Goal: Register for event/course

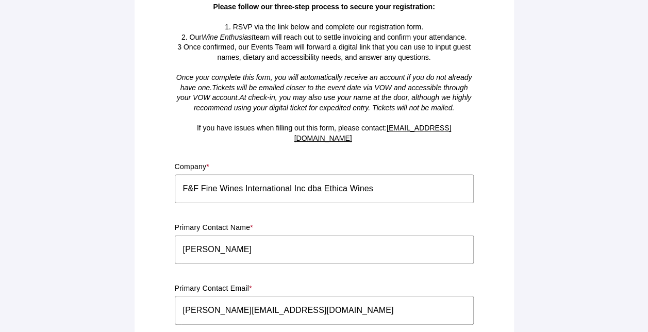
scroll to position [258, 0]
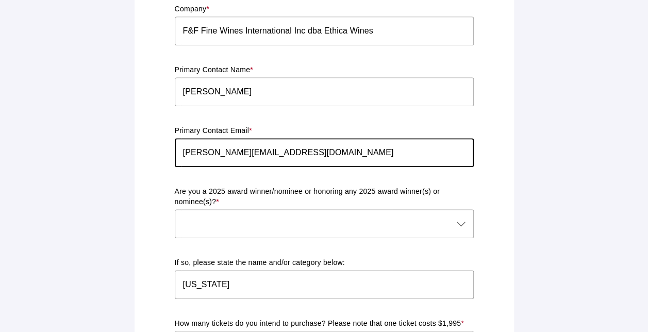
drag, startPoint x: 255, startPoint y: 142, endPoint x: 181, endPoint y: 147, distance: 73.4
click at [181, 147] on input "[PERSON_NAME][EMAIL_ADDRESS][DOMAIN_NAME]" at bounding box center [324, 152] width 299 height 29
type input "[EMAIL_ADDRESS][DOMAIN_NAME]"
click at [460, 217] on icon at bounding box center [461, 223] width 12 height 12
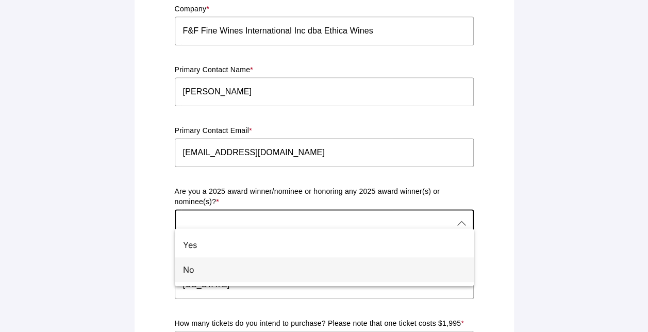
click at [186, 268] on div "No" at bounding box center [320, 269] width 274 height 12
type input "No"
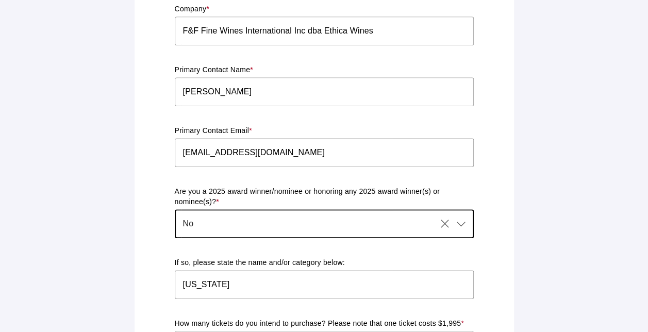
scroll to position [309, 0]
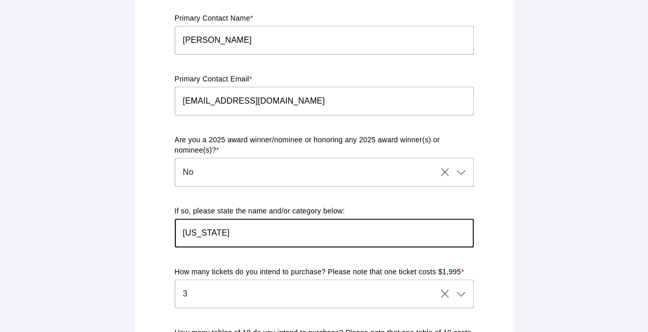
drag, startPoint x: 222, startPoint y: 224, endPoint x: 170, endPoint y: 224, distance: 51.5
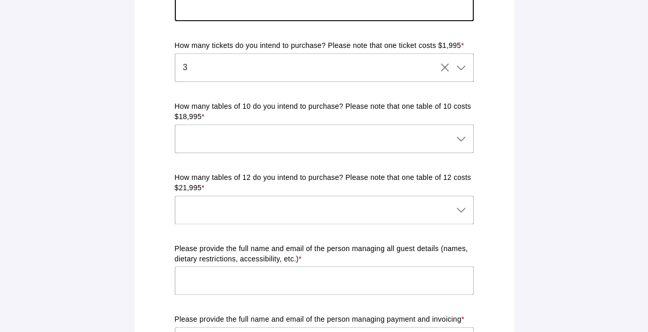
scroll to position [515, 0]
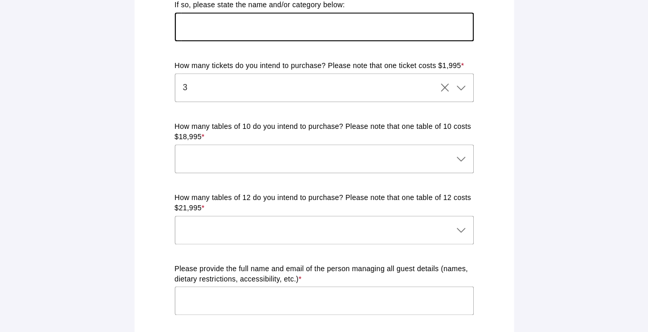
click at [462, 153] on icon at bounding box center [461, 159] width 12 height 12
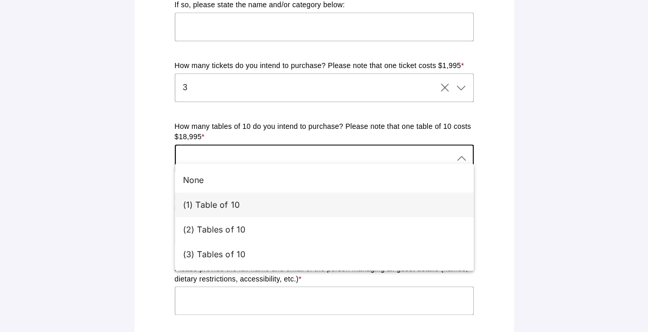
click at [230, 204] on div "(1) Table of 10" at bounding box center [320, 204] width 274 height 12
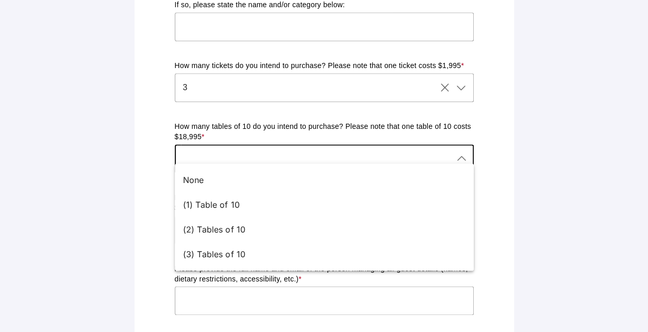
type input "(1) Table of 10"
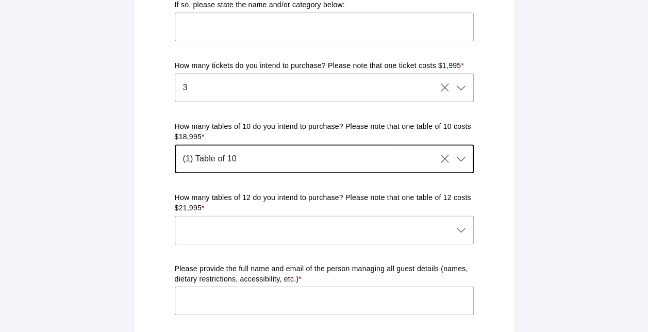
click at [444, 153] on icon "Clear" at bounding box center [445, 159] width 12 height 12
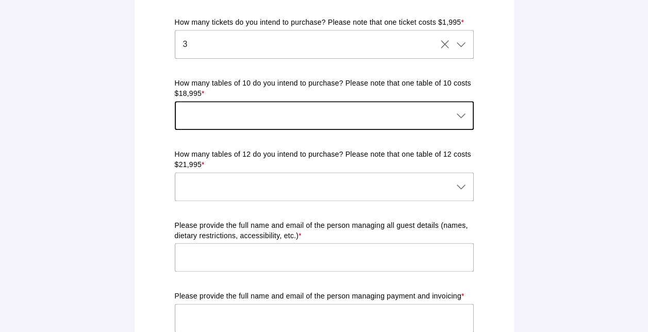
scroll to position [618, 0]
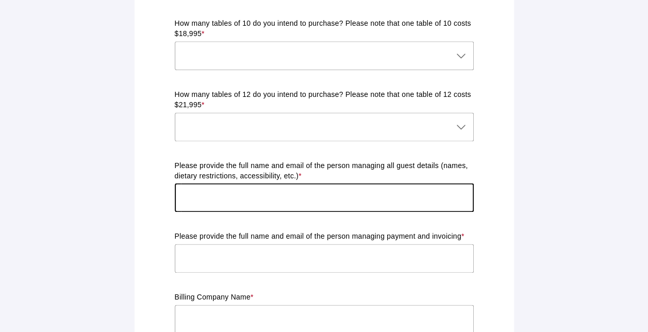
click at [362, 185] on input "text" at bounding box center [324, 197] width 299 height 29
type input "[PERSON_NAME][EMAIL_ADDRESS][DOMAIN_NAME]"
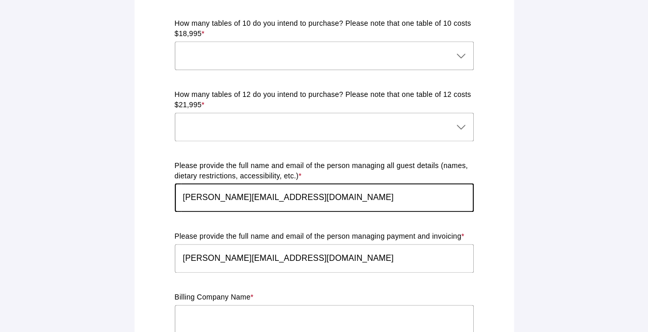
type input "F&F Fine Wines International Inc d"
type input "[STREET_ADDRESS]"
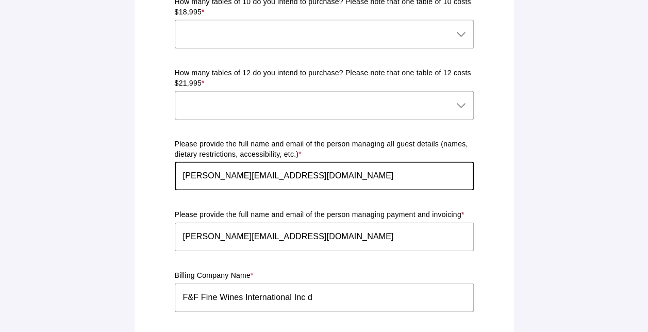
drag, startPoint x: 336, startPoint y: 169, endPoint x: 255, endPoint y: 164, distance: 81.5
click at [255, 164] on input "[PERSON_NAME][EMAIL_ADDRESS][DOMAIN_NAME]" at bounding box center [324, 175] width 299 height 29
click at [182, 166] on input "[PERSON_NAME][EMAIL_ADDRESS][DOMAIN_NAME]" at bounding box center [324, 175] width 299 height 29
type input "[PERSON_NAME] [PERSON_NAME][EMAIL_ADDRESS][DOMAIN_NAME]"
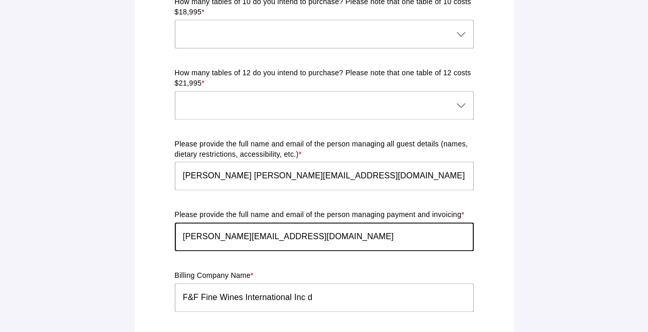
drag, startPoint x: 251, startPoint y: 226, endPoint x: 182, endPoint y: 221, distance: 69.2
click at [182, 222] on input "[PERSON_NAME][EMAIL_ADDRESS][DOMAIN_NAME]" at bounding box center [324, 236] width 299 height 29
type input "[EMAIL_ADDRESS][DOMAIN_NAME]"
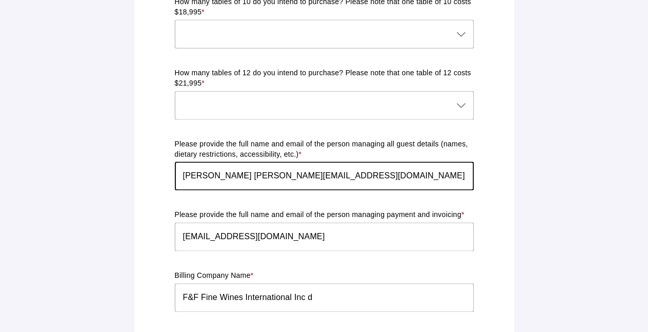
click at [330, 165] on input "[PERSON_NAME] [PERSON_NAME][EMAIL_ADDRESS][DOMAIN_NAME]" at bounding box center [324, 175] width 299 height 29
drag, startPoint x: 330, startPoint y: 166, endPoint x: 261, endPoint y: 165, distance: 68.6
click at [261, 165] on input "[PERSON_NAME] [PERSON_NAME][EMAIL_ADDRESS][DOMAIN_NAME]" at bounding box center [324, 175] width 299 height 29
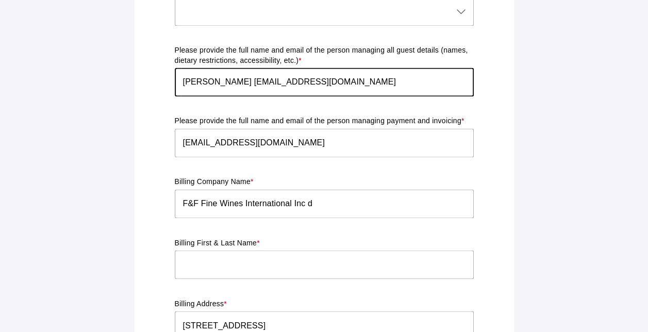
scroll to position [743, 0]
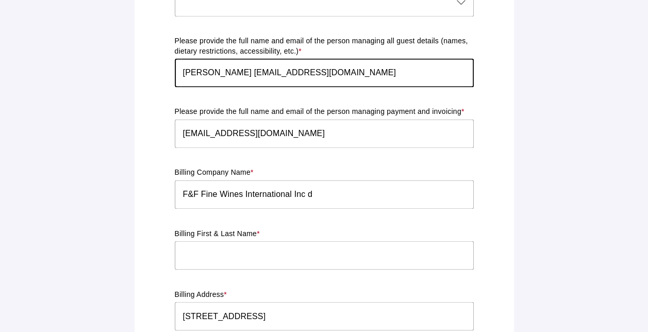
type input "[PERSON_NAME] [EMAIL_ADDRESS][DOMAIN_NAME]"
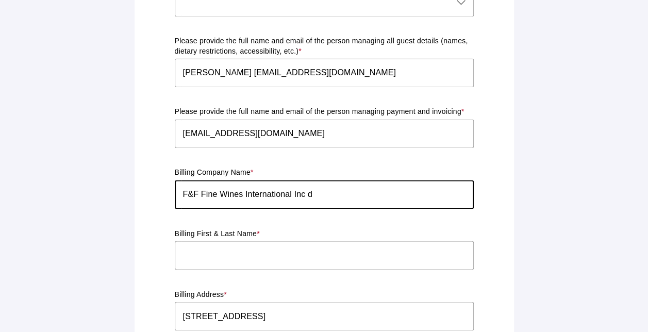
click at [319, 187] on input "F&F Fine Wines International Inc d" at bounding box center [324, 194] width 299 height 29
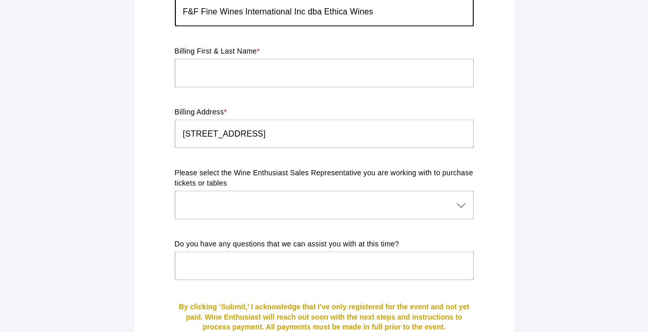
scroll to position [949, 0]
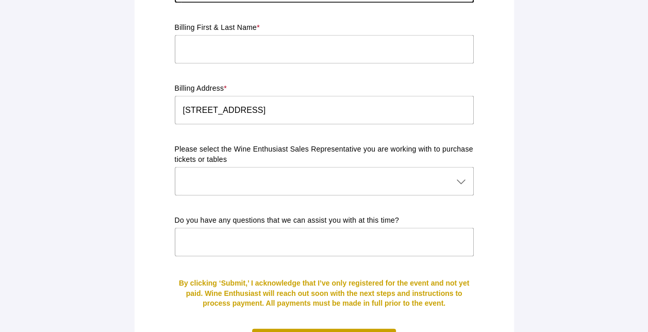
type input "F&F Fine Wines International Inc dba Ethica Wines"
click at [462, 175] on icon at bounding box center [461, 181] width 12 height 12
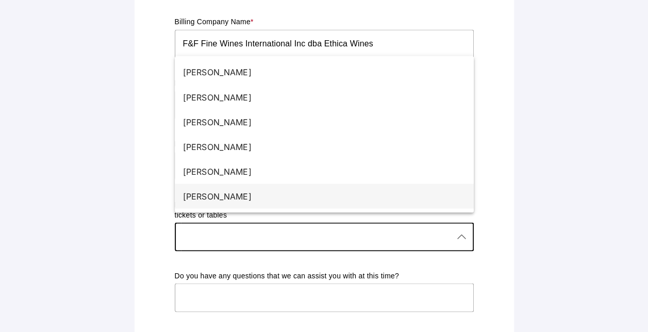
scroll to position [898, 0]
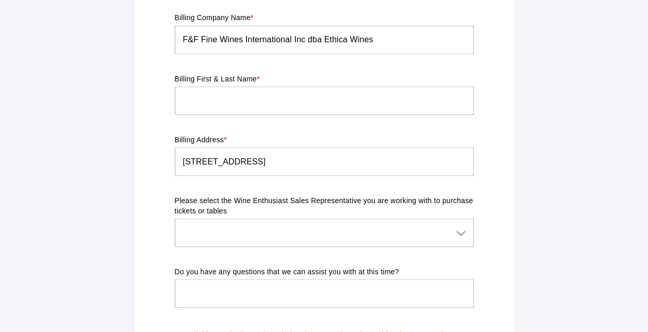
click at [327, 286] on input "text" at bounding box center [324, 293] width 299 height 29
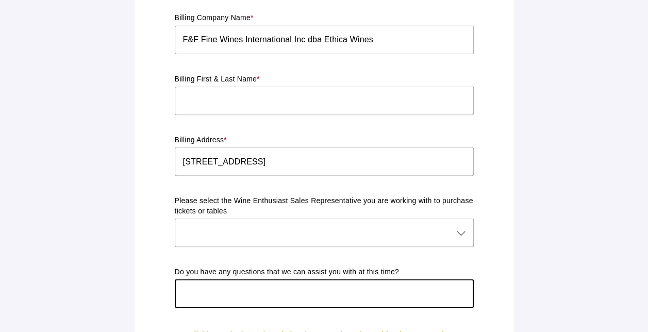
click at [462, 226] on icon at bounding box center [461, 232] width 12 height 12
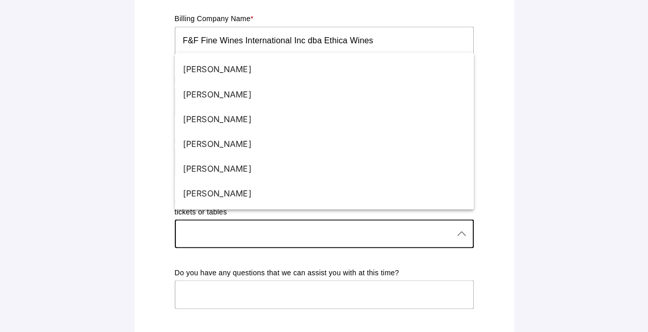
scroll to position [893, 0]
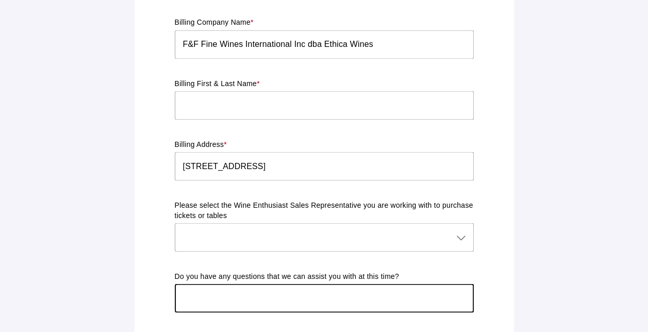
click at [316, 283] on input "text" at bounding box center [324, 297] width 299 height 29
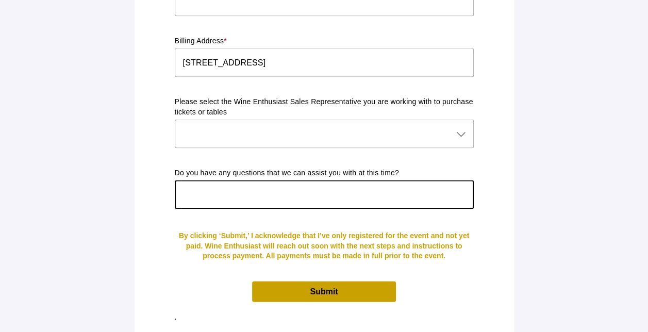
click at [323, 281] on span "Submit" at bounding box center [323, 291] width 143 height 20
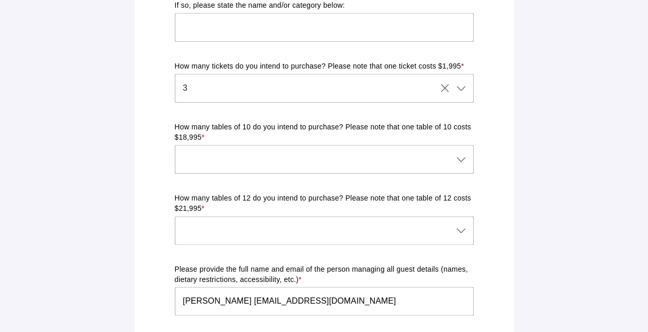
scroll to position [515, 0]
click at [417, 144] on div at bounding box center [314, 158] width 278 height 29
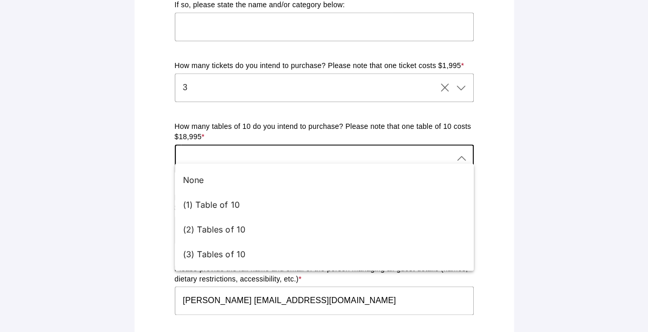
drag, startPoint x: 209, startPoint y: 173, endPoint x: 214, endPoint y: 173, distance: 5.2
click at [211, 173] on div "None" at bounding box center [324, 179] width 299 height 25
type input "None"
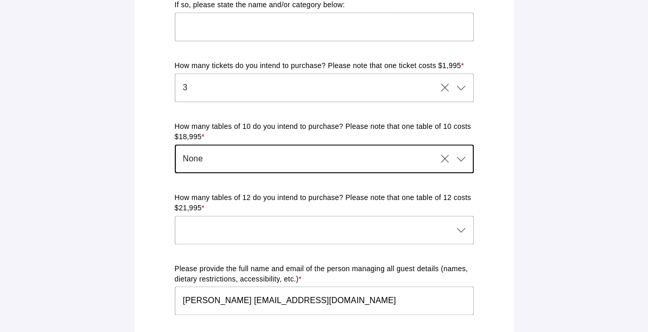
click at [245, 215] on div at bounding box center [314, 229] width 278 height 29
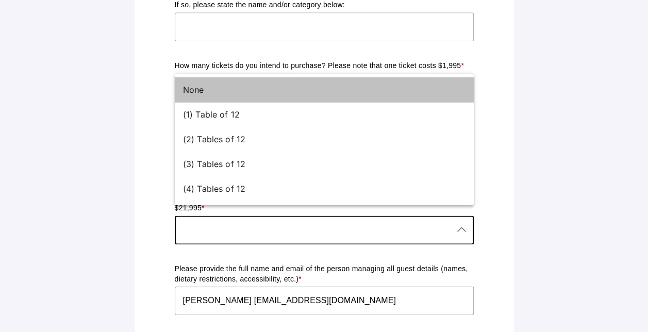
click at [214, 93] on div "None" at bounding box center [320, 89] width 274 height 12
type input "None"
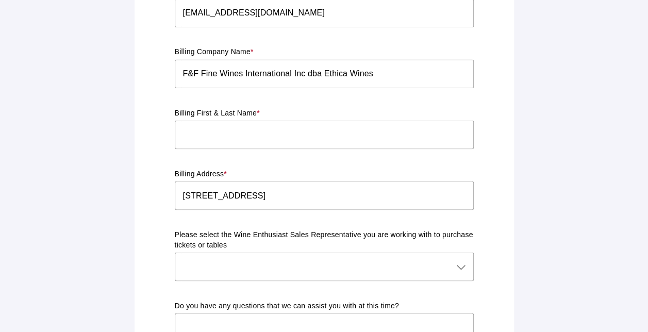
scroll to position [841, 0]
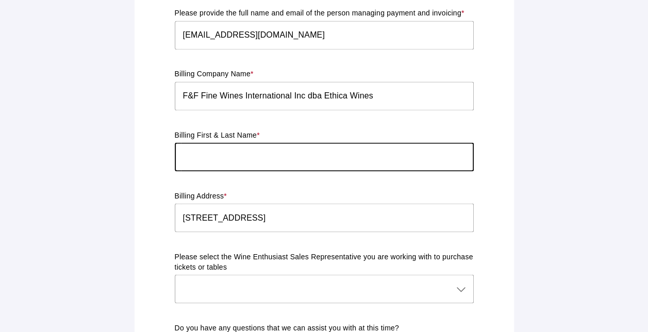
click at [238, 147] on input "text" at bounding box center [324, 156] width 299 height 29
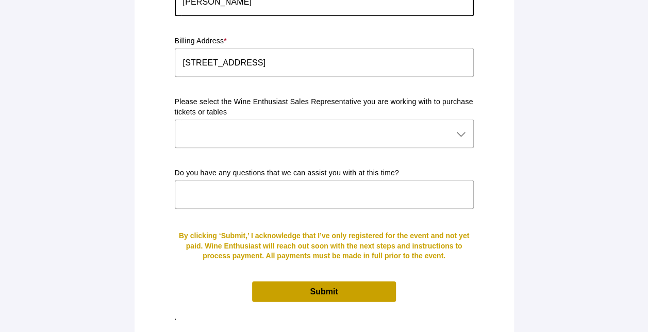
type input "[PERSON_NAME]"
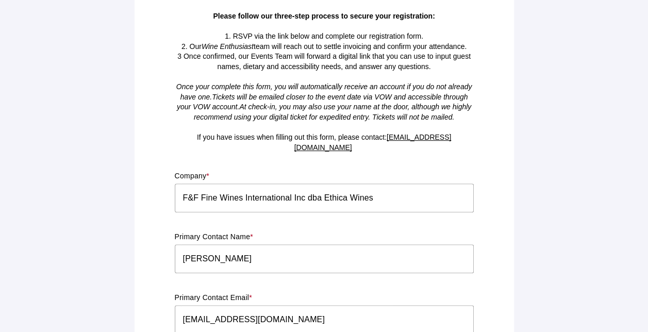
scroll to position [155, 0]
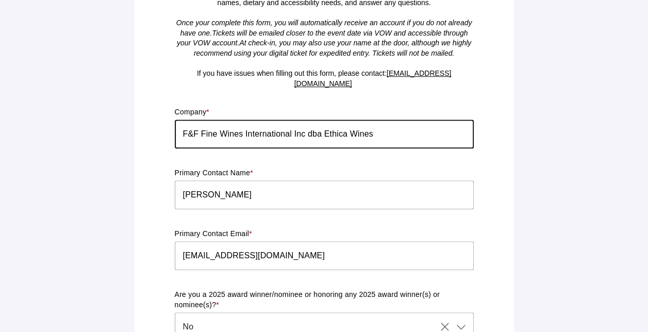
click at [416, 132] on input "F&F Fine Wines International Inc dba Ethica Wines" at bounding box center [324, 134] width 299 height 29
click at [342, 180] on input "[PERSON_NAME]" at bounding box center [324, 194] width 299 height 29
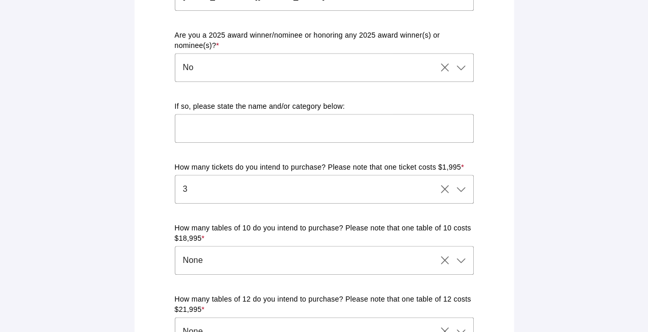
scroll to position [309, 0]
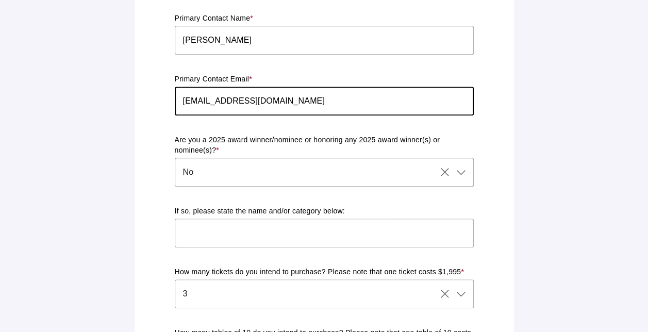
click at [299, 98] on input "[EMAIL_ADDRESS][DOMAIN_NAME]" at bounding box center [324, 101] width 299 height 29
type input "[US_STATE]"
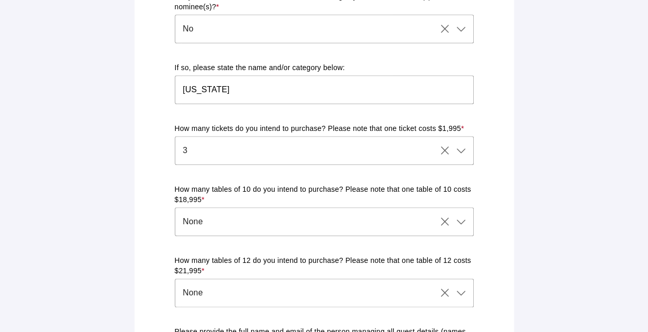
scroll to position [464, 0]
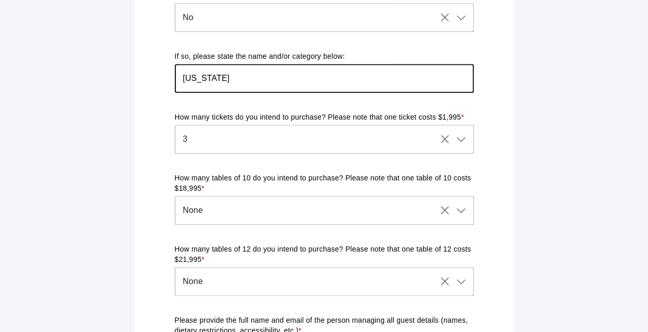
click at [253, 71] on input "[US_STATE]" at bounding box center [324, 78] width 299 height 29
click at [251, 71] on input "[US_STATE]" at bounding box center [324, 78] width 299 height 29
click at [507, 93] on div "Ticket & Table Registration Form Please complete the form below with your prefe…" at bounding box center [324, 205] width 367 height 1309
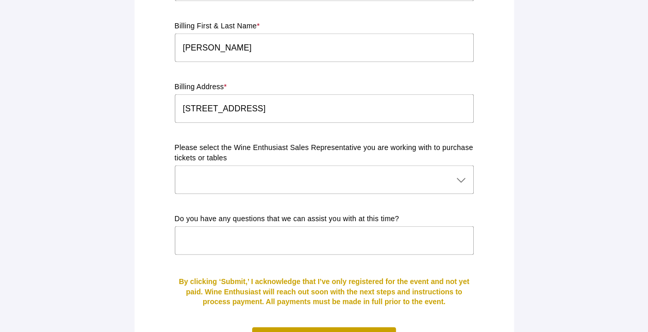
scroll to position [979, 0]
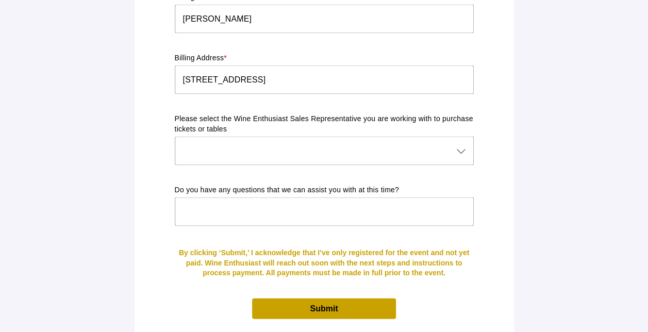
click at [460, 145] on icon at bounding box center [461, 151] width 12 height 12
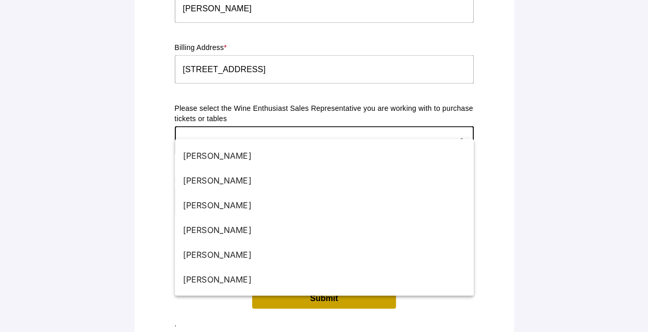
scroll to position [996, 0]
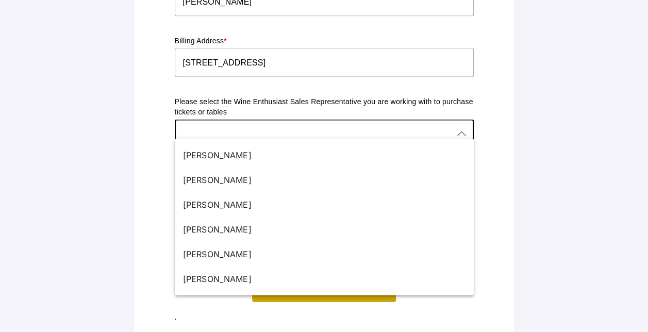
click at [356, 97] on p "Please select the Wine Enthusiast Sales Representative you are working with to …" at bounding box center [324, 107] width 299 height 21
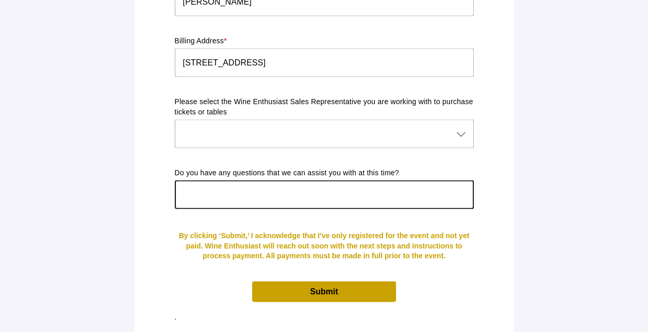
click at [286, 180] on input "text" at bounding box center [324, 194] width 299 height 29
type input "NO"
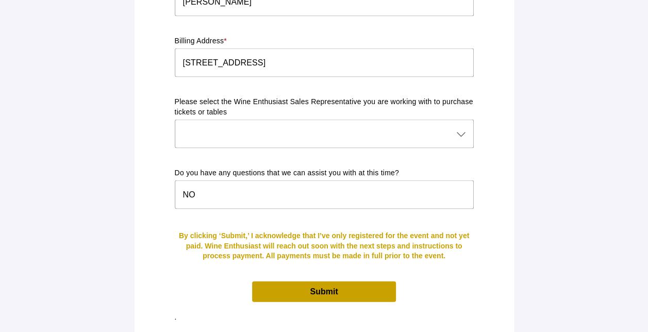
click at [294, 281] on span "Submit" at bounding box center [323, 291] width 143 height 20
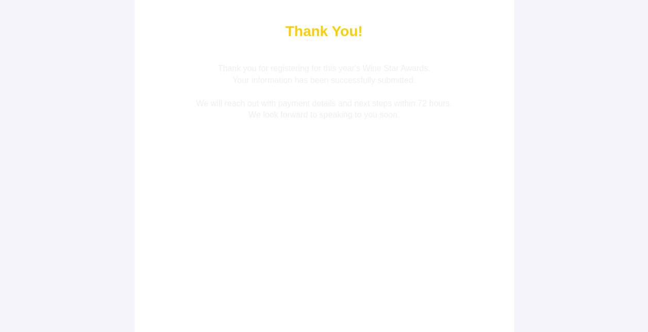
scroll to position [0, 0]
